Goal: Transaction & Acquisition: Purchase product/service

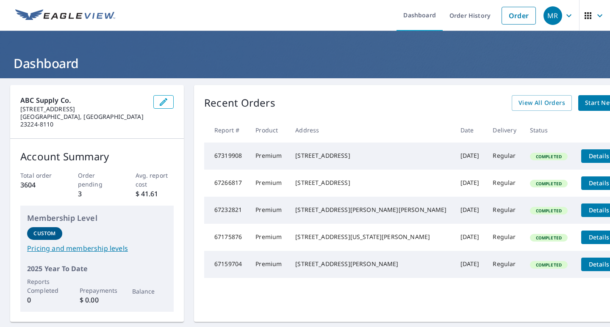
click at [585, 103] on span "Start New Order" at bounding box center [609, 103] width 49 height 11
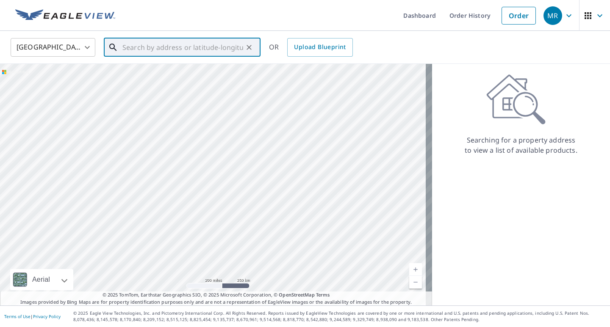
click at [123, 47] on input "text" at bounding box center [182, 48] width 121 height 24
click at [223, 80] on p "[PERSON_NAME], VA 22432" at bounding box center [187, 81] width 133 height 8
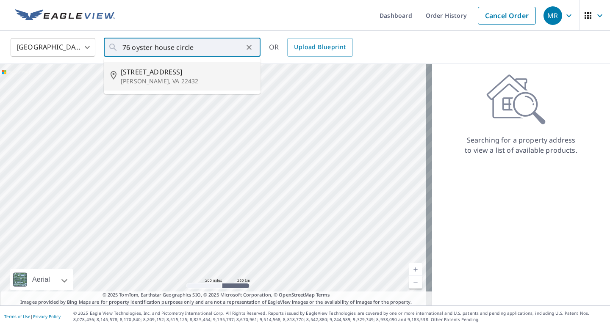
type input "[STREET_ADDRESS][PERSON_NAME]"
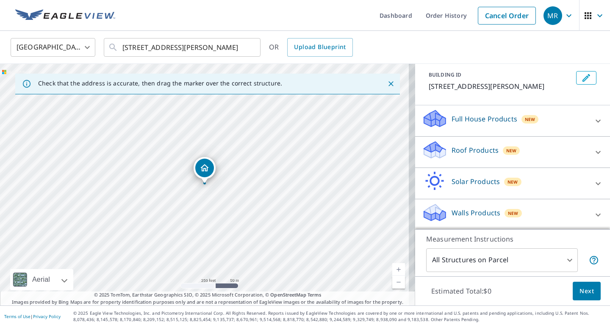
scroll to position [47, 0]
click at [425, 144] on icon at bounding box center [435, 146] width 22 height 11
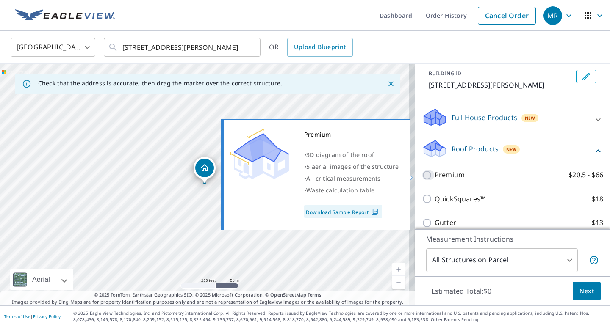
click at [422, 176] on input "Premium $20.5 - $66" at bounding box center [428, 175] width 13 height 10
checkbox input "true"
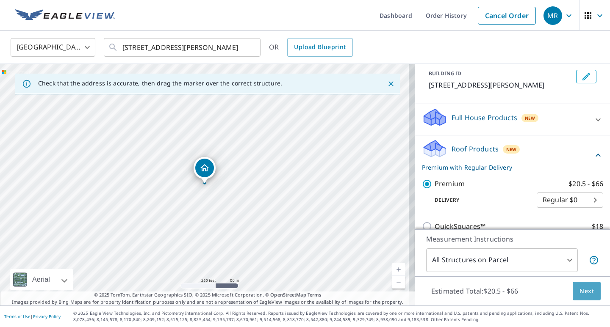
click at [579, 288] on span "Next" at bounding box center [586, 291] width 14 height 11
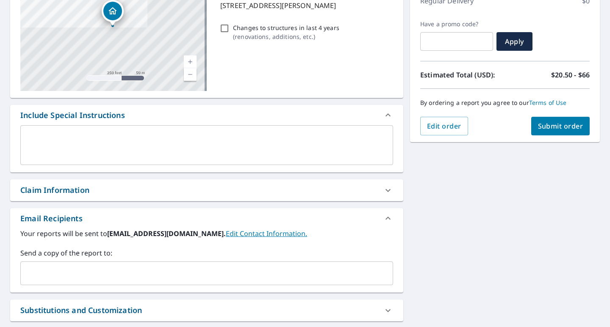
scroll to position [212, 0]
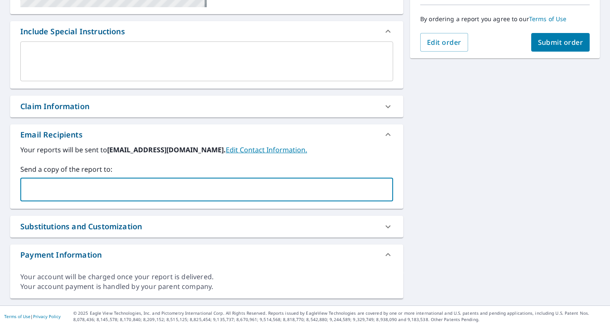
click at [41, 197] on input "text" at bounding box center [200, 190] width 352 height 16
type input "[PERSON_NAME][EMAIL_ADDRESS][DOMAIN_NAME]"
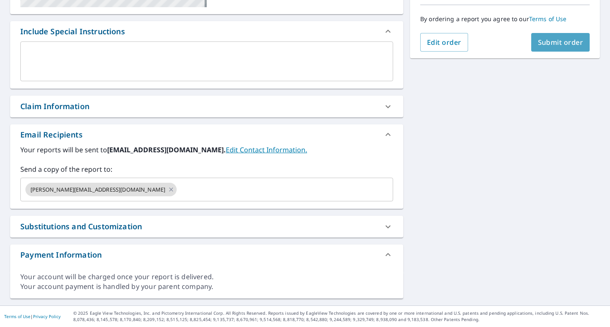
click at [569, 42] on span "Submit order" at bounding box center [560, 42] width 45 height 9
checkbox input "true"
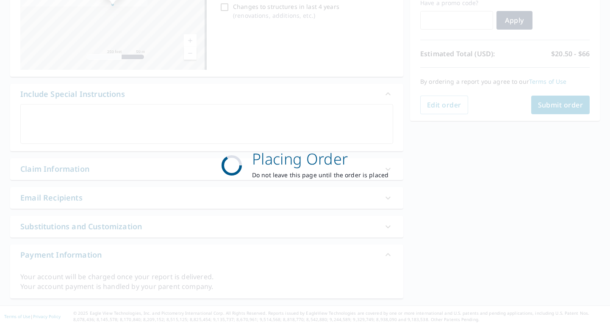
scroll to position [149, 0]
